Goal: Task Accomplishment & Management: Use online tool/utility

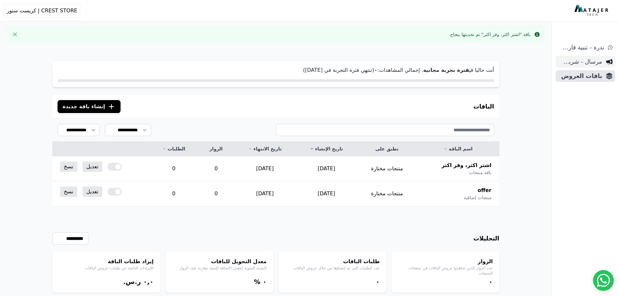
click at [584, 58] on span "مرسال - شريط دعاية" at bounding box center [580, 61] width 44 height 9
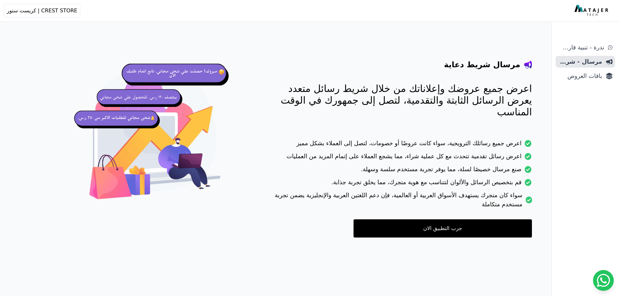
scroll to position [26, 0]
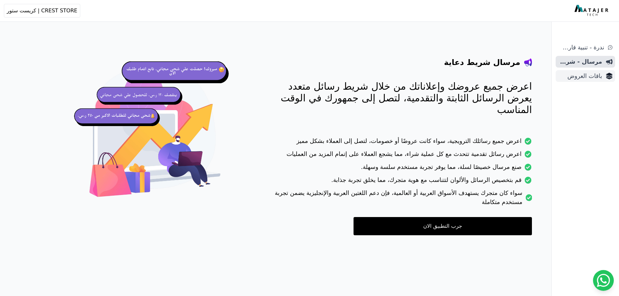
click at [593, 74] on span "باقات العروض" at bounding box center [580, 75] width 44 height 9
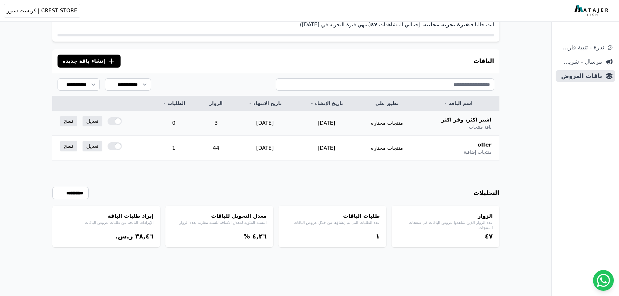
scroll to position [31, 0]
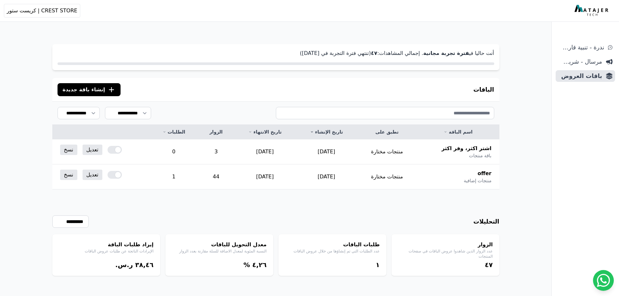
scroll to position [31, 0]
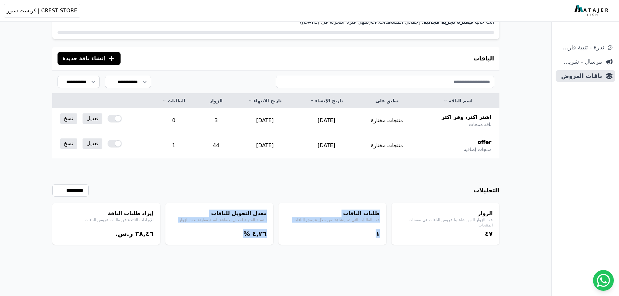
drag, startPoint x: 434, startPoint y: 241, endPoint x: 215, endPoint y: 237, distance: 218.6
click at [215, 237] on div "الزوار عدد الزوار الذين شاهدوا عروض الباقات في صفحات المنتجات ٤٧ طلبات الباقات …" at bounding box center [275, 224] width 447 height 42
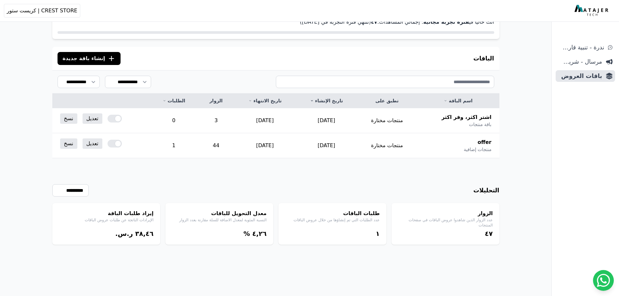
click at [291, 192] on div "**********" at bounding box center [275, 190] width 447 height 12
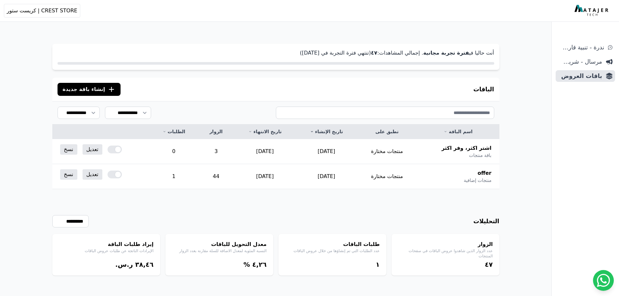
scroll to position [0, 0]
click at [72, 79] on div "الباقات .cls-1{fill:none;stroke:#fff;stroke-linecap:round;stroke-linejoin:round…" at bounding box center [275, 89] width 447 height 23
click at [79, 88] on span "إنشاء باقة جديدة" at bounding box center [84, 90] width 43 height 8
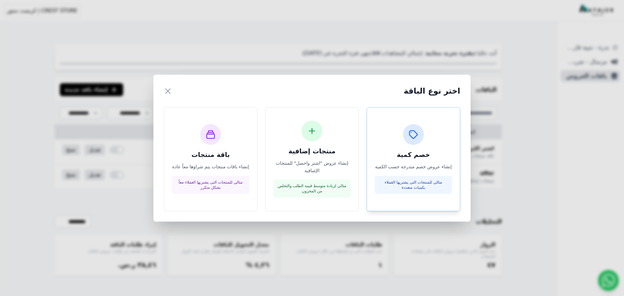
click at [383, 145] on div "خصم كمية إنشاء عروض خصم متدرجة حسب الكمية مثالي للمنتجات التي يشتريها العملاء ب…" at bounding box center [412, 159] width 77 height 70
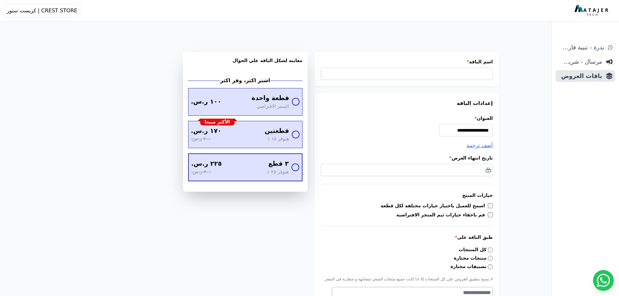
click at [294, 169] on div at bounding box center [295, 167] width 8 height 8
click at [295, 126] on div "الأكثر مبيعا قطعتين هتوفر ١٥ ٪ ١٧٠ ر.س. ٢٠٠ ر.س." at bounding box center [245, 134] width 113 height 27
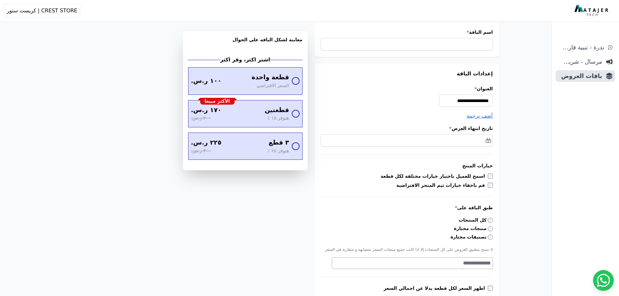
scroll to position [32, 0]
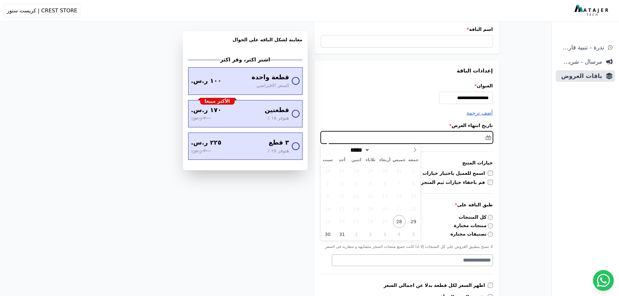
click at [479, 140] on input "text" at bounding box center [407, 137] width 172 height 12
click at [414, 148] on icon at bounding box center [414, 149] width 5 height 5
select select "*"
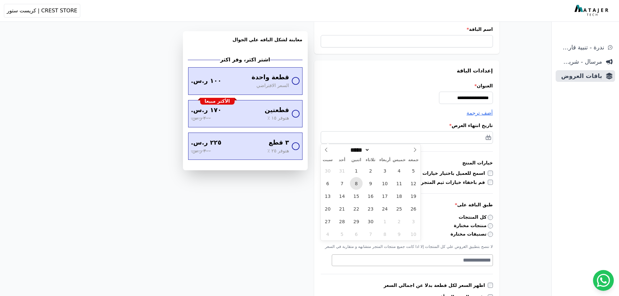
click at [361, 180] on span "8" at bounding box center [356, 183] width 13 height 13
type input "**********"
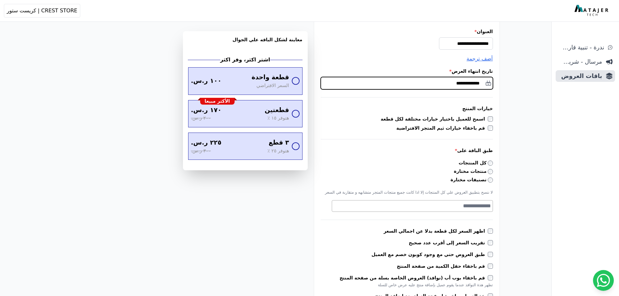
scroll to position [97, 0]
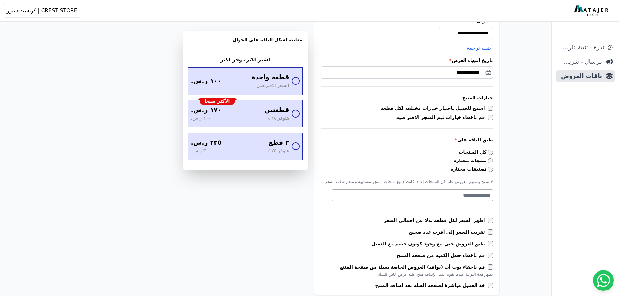
click at [486, 116] on label "قم باخفاء خيارات ثيم المتجر الافتراضية" at bounding box center [441, 117] width 91 height 6
click at [487, 106] on label "اسمح للعميل باختيار خيارات مختلفة لكل قطعة" at bounding box center [434, 108] width 107 height 6
click at [485, 116] on label "قم باخفاء خيارات ثيم المتجر الافتراضية" at bounding box center [441, 117] width 91 height 6
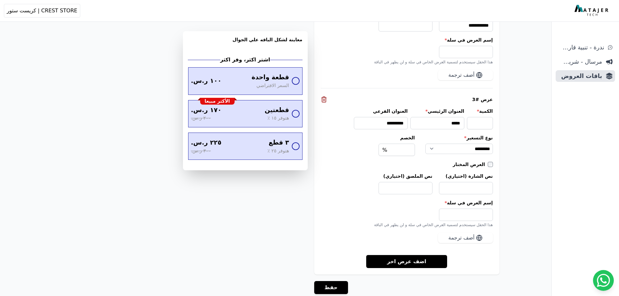
scroll to position [844, 0]
click at [432, 263] on link "اضف عرض اخر" at bounding box center [406, 261] width 81 height 13
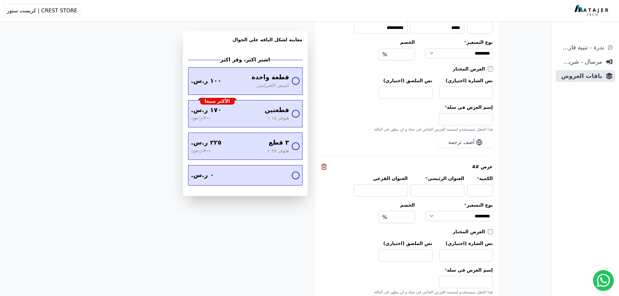
scroll to position [942, 0]
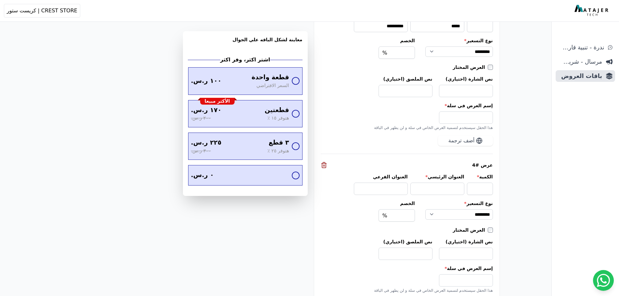
click at [324, 165] on line at bounding box center [324, 166] width 0 height 2
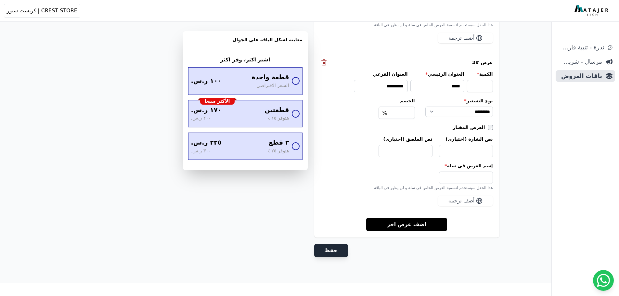
click at [329, 250] on button "حفظ" at bounding box center [331, 250] width 34 height 13
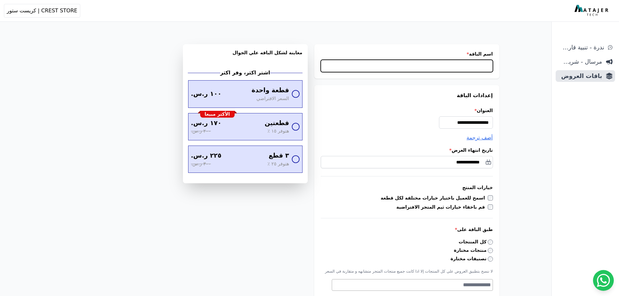
scroll to position [0, 0]
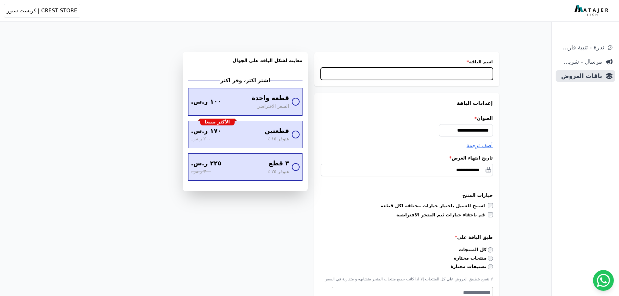
click at [461, 77] on input "اسم الباقة *" at bounding box center [407, 74] width 172 height 12
type input "*****"
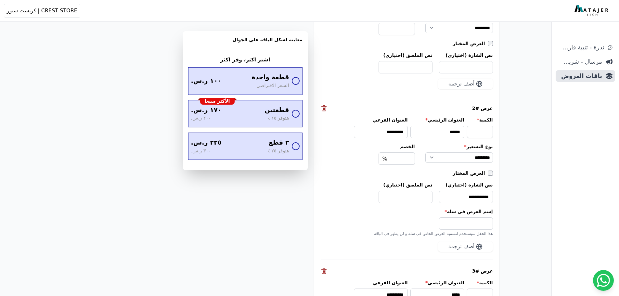
scroll to position [882, 0]
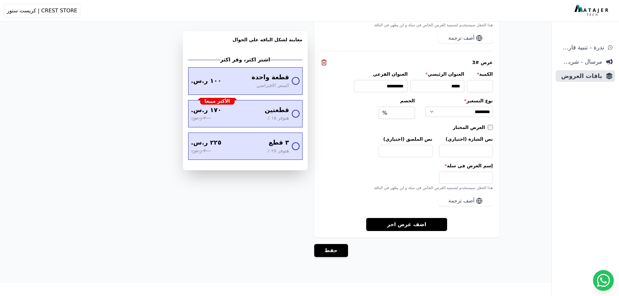
drag, startPoint x: 452, startPoint y: 107, endPoint x: 419, endPoint y: 281, distance: 177.4
click at [335, 251] on button "حفظ" at bounding box center [331, 250] width 34 height 13
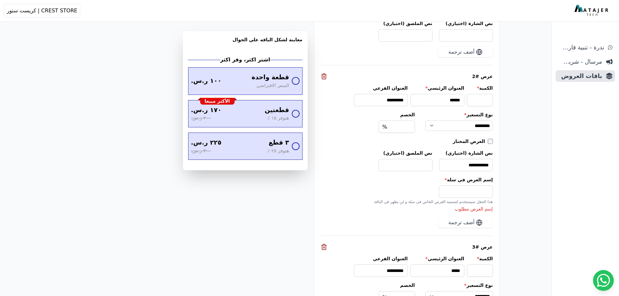
scroll to position [806, 0]
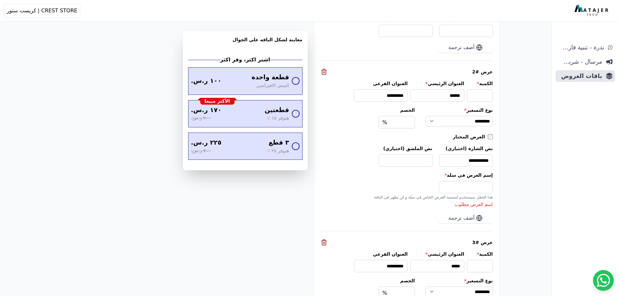
drag, startPoint x: 396, startPoint y: 184, endPoint x: 406, endPoint y: 184, distance: 10.1
click at [452, 188] on input "إسم العرض في سلة *" at bounding box center [466, 187] width 54 height 12
click at [466, 164] on input "**********" at bounding box center [466, 160] width 54 height 12
click at [417, 163] on input "نص الملصق (اختياري)" at bounding box center [405, 160] width 54 height 12
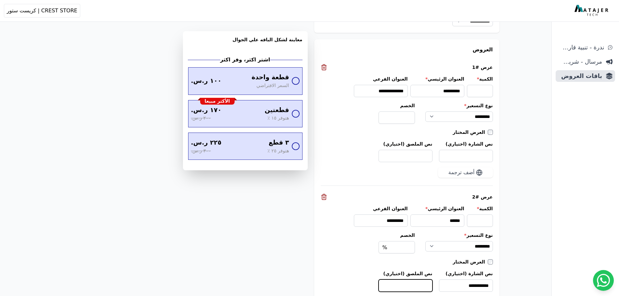
scroll to position [676, 0]
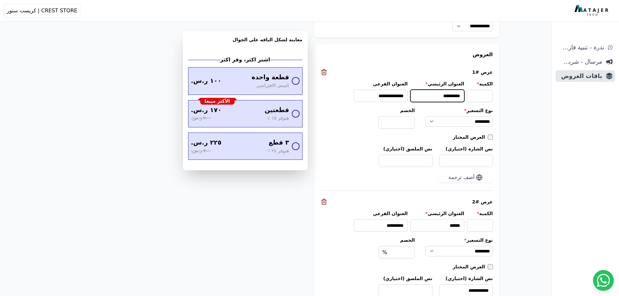
drag, startPoint x: 458, startPoint y: 97, endPoint x: 427, endPoint y: 97, distance: 30.2
click at [457, 97] on input "**********" at bounding box center [437, 96] width 54 height 12
click at [391, 94] on input "**********" at bounding box center [381, 96] width 54 height 12
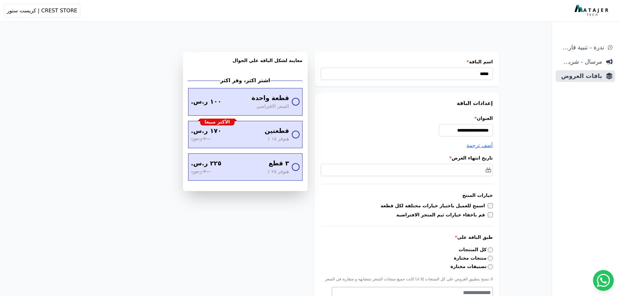
scroll to position [882, 0]
